Goal: Navigation & Orientation: Find specific page/section

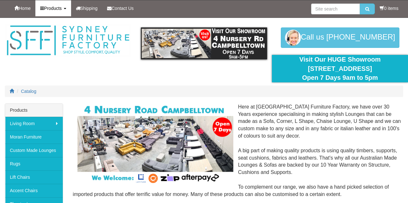
click at [52, 9] on span "Products" at bounding box center [53, 8] width 18 height 5
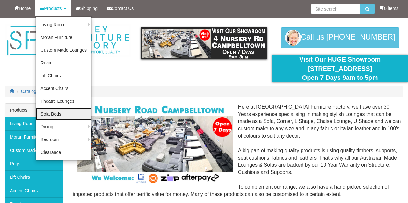
click at [50, 113] on link "Sofa Beds" at bounding box center [64, 113] width 56 height 13
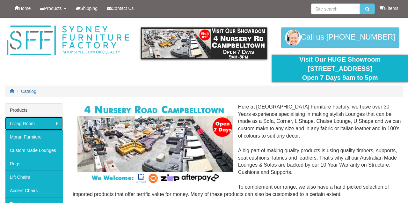
click at [53, 119] on link "Living Room" at bounding box center [34, 123] width 58 height 13
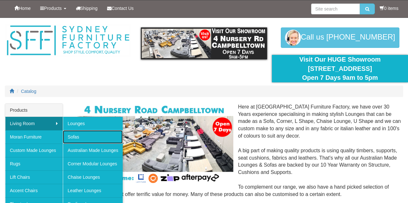
click at [74, 135] on link "Sofas" at bounding box center [93, 136] width 60 height 13
